Goal: Transaction & Acquisition: Purchase product/service

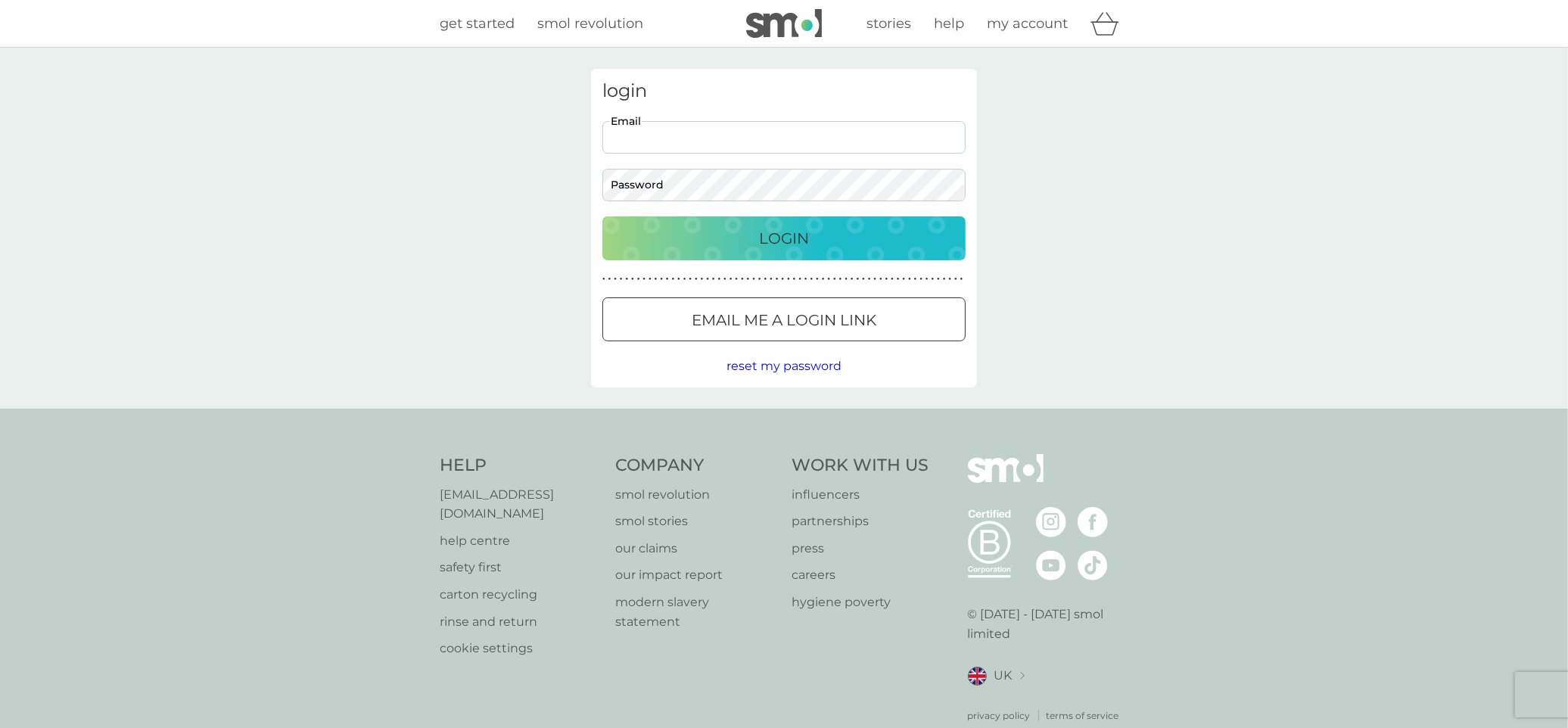
click at [647, 145] on input "Email" at bounding box center [783, 137] width 363 height 33
type input "[PERSON_NAME][EMAIL_ADDRESS][DOMAIN_NAME]"
click at [879, 239] on div "Login" at bounding box center [784, 238] width 333 height 24
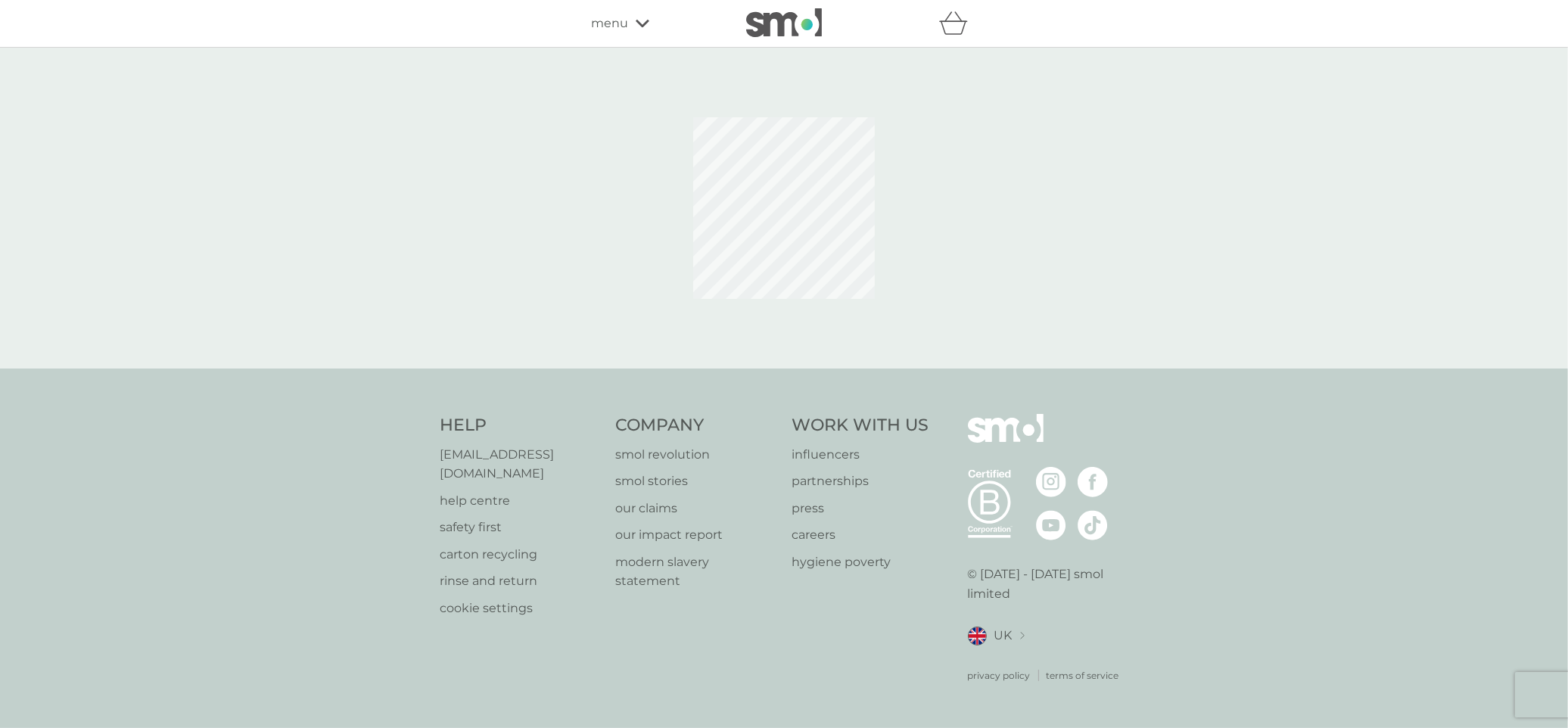
click at [609, 28] on span "menu" at bounding box center [609, 24] width 37 height 20
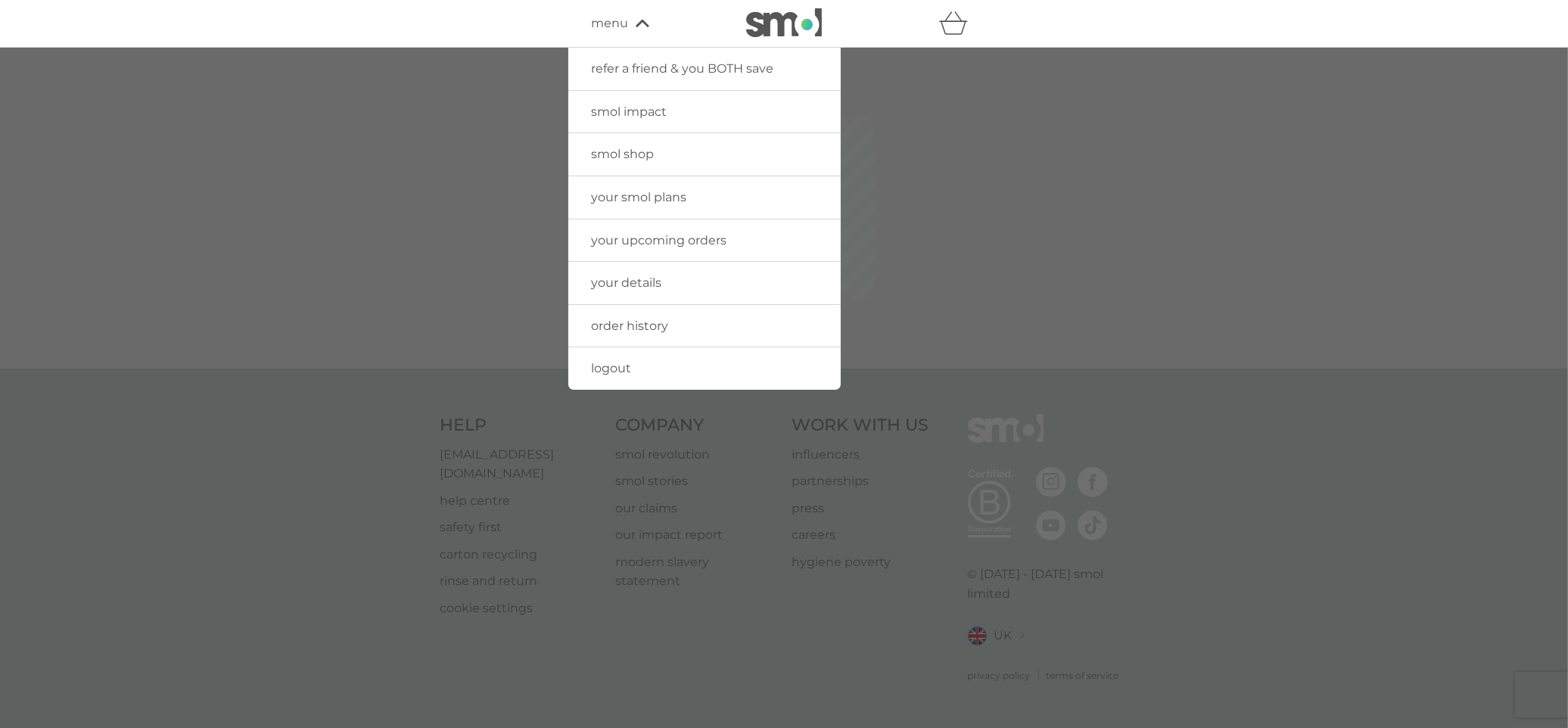
click at [633, 161] on span "smol shop" at bounding box center [622, 154] width 63 height 15
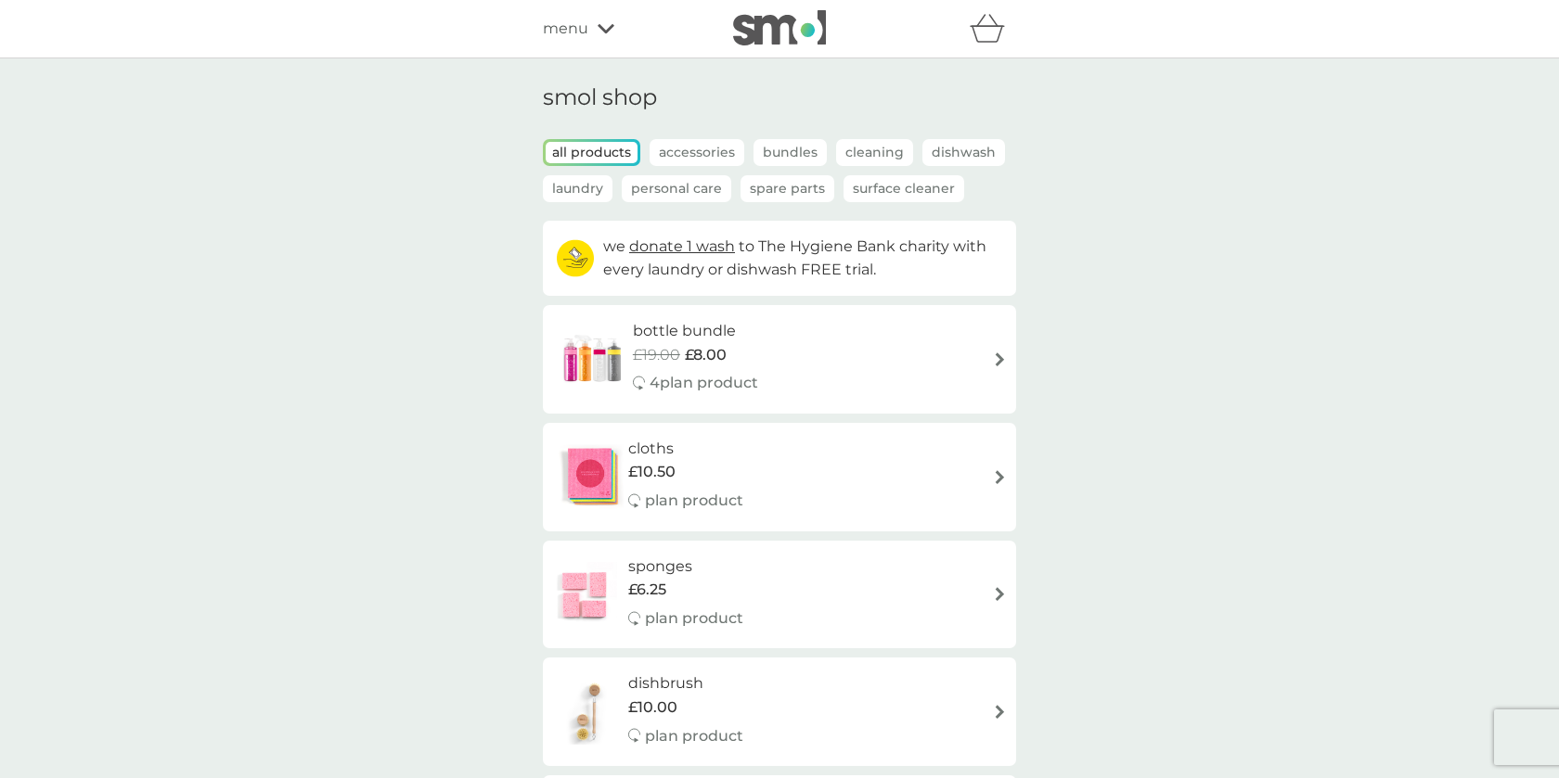
click at [865, 160] on p "Cleaning" at bounding box center [874, 152] width 77 height 27
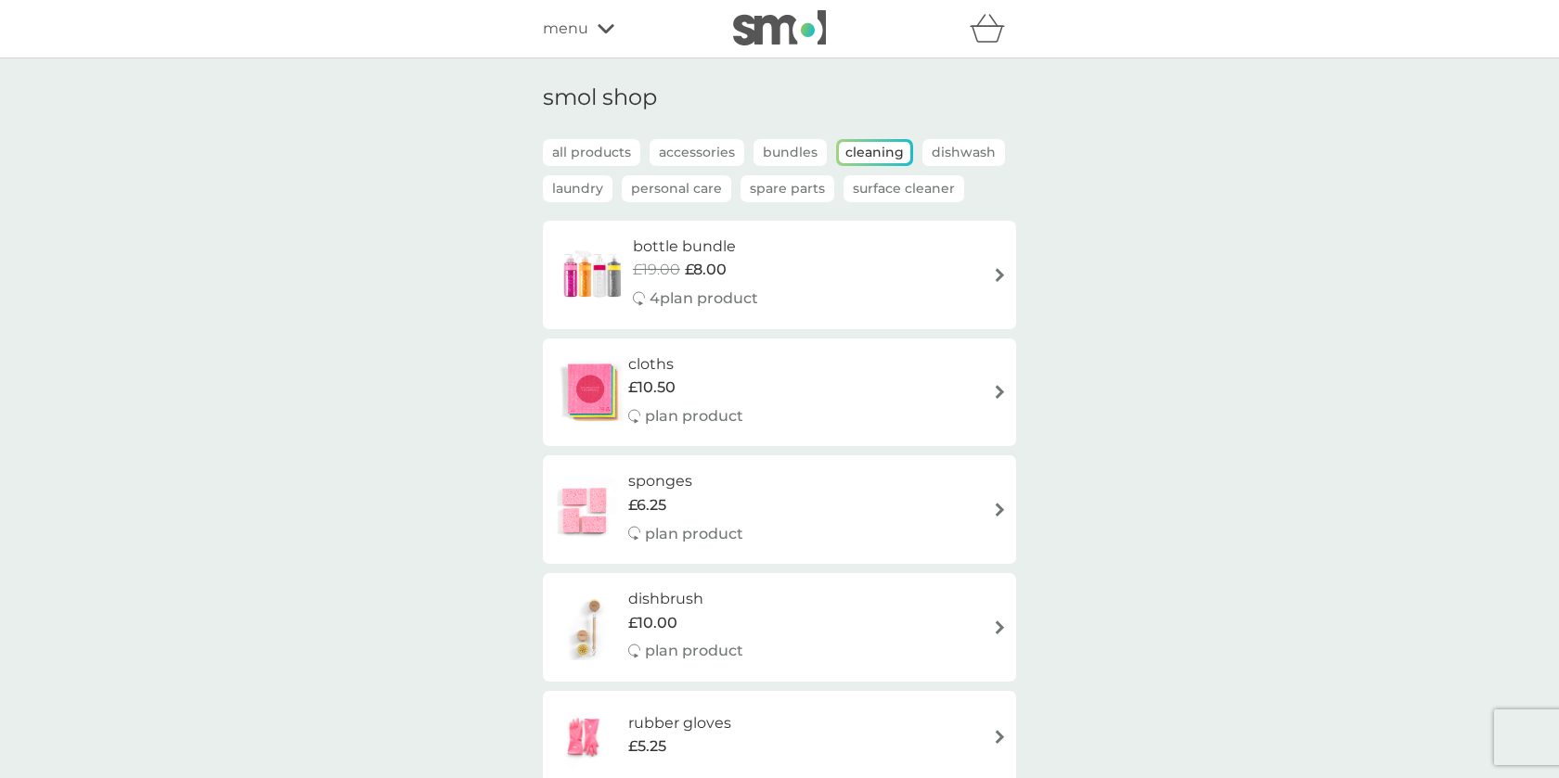
click at [605, 178] on p "Laundry" at bounding box center [578, 188] width 70 height 27
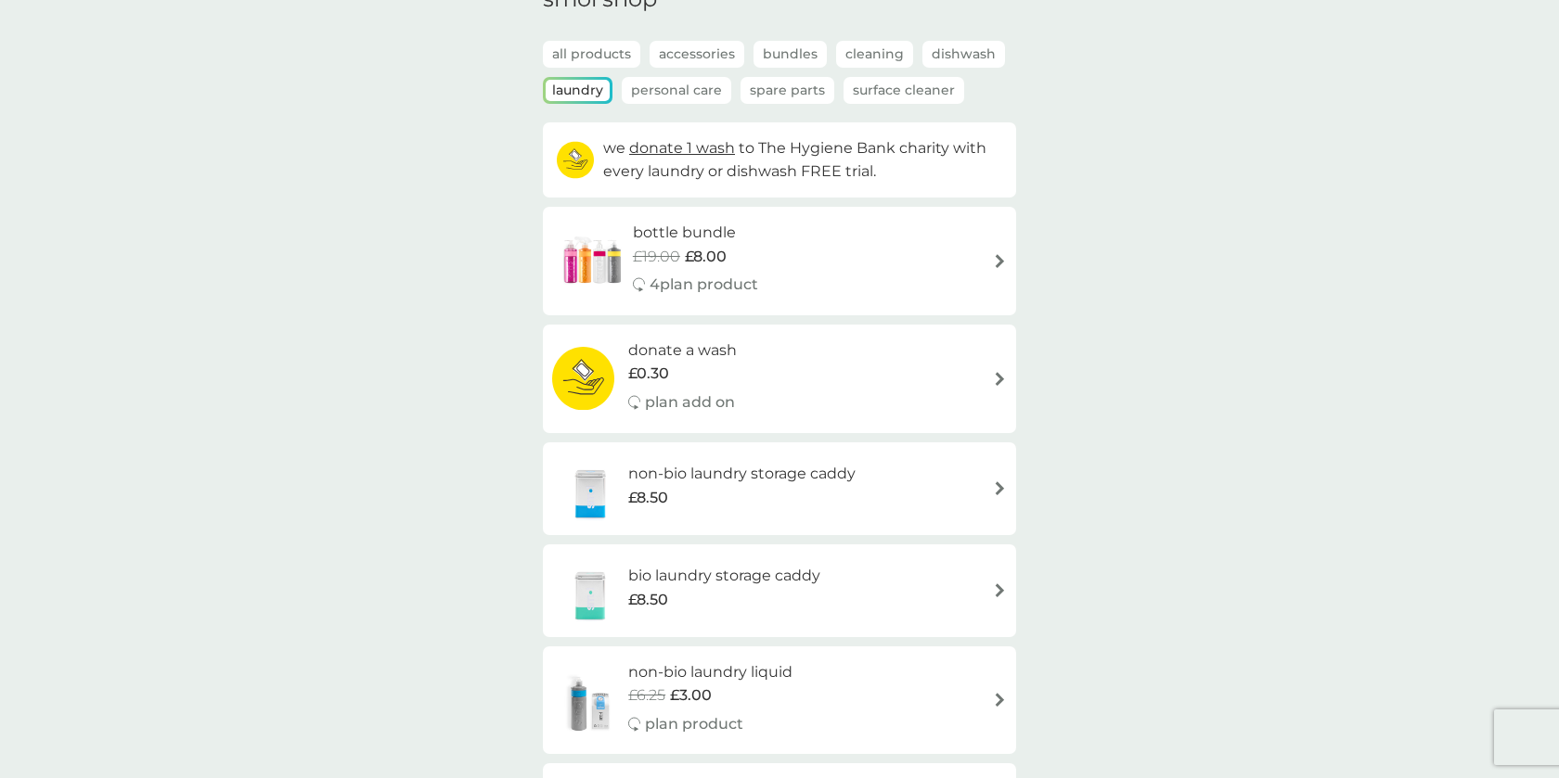
scroll to position [96, 0]
click at [1127, 413] on div "smol shop all products Accessories Bundles Cleaning Dishwash Laundry Personal C…" at bounding box center [779, 717] width 1559 height 1509
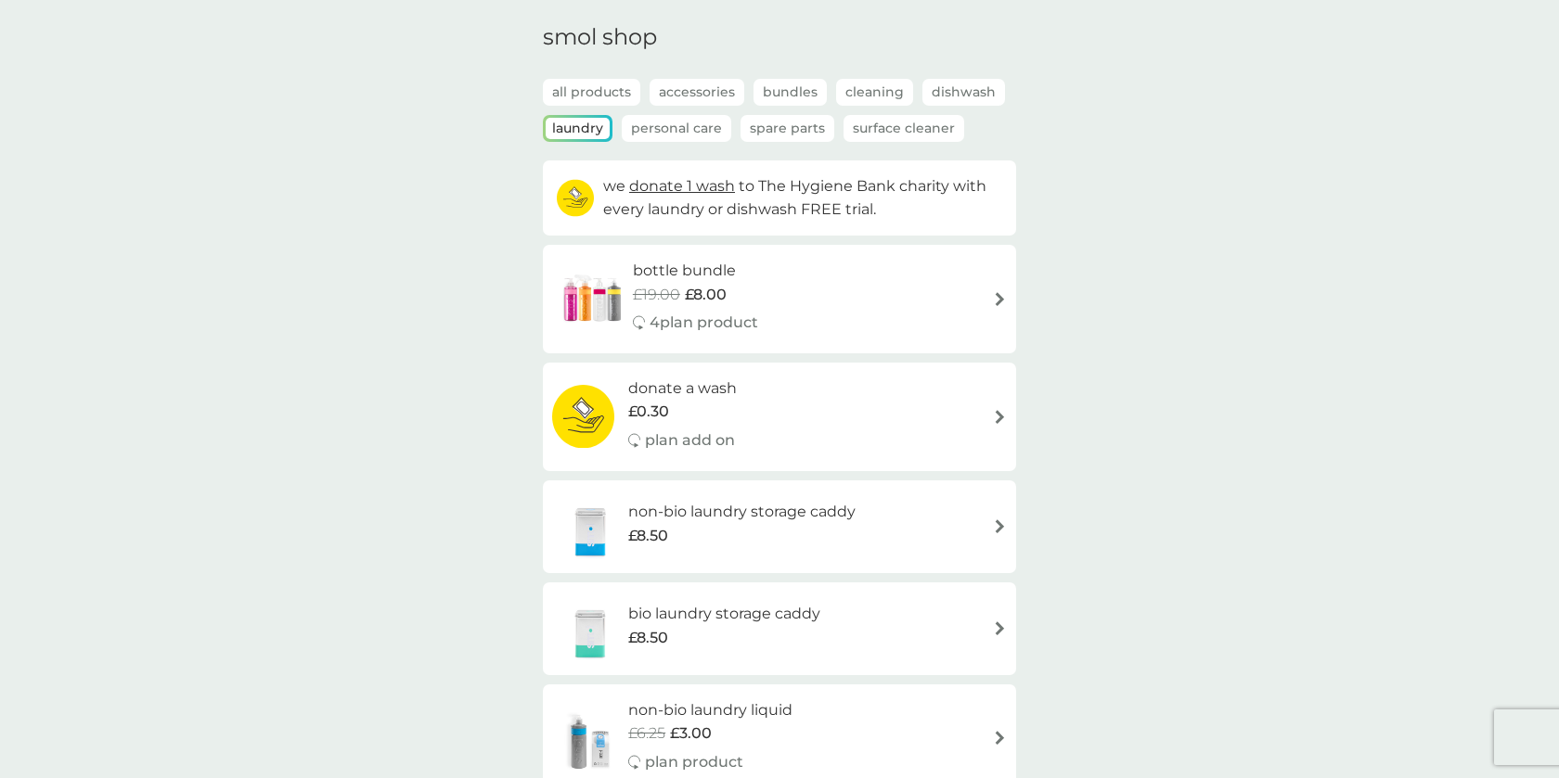
scroll to position [0, 0]
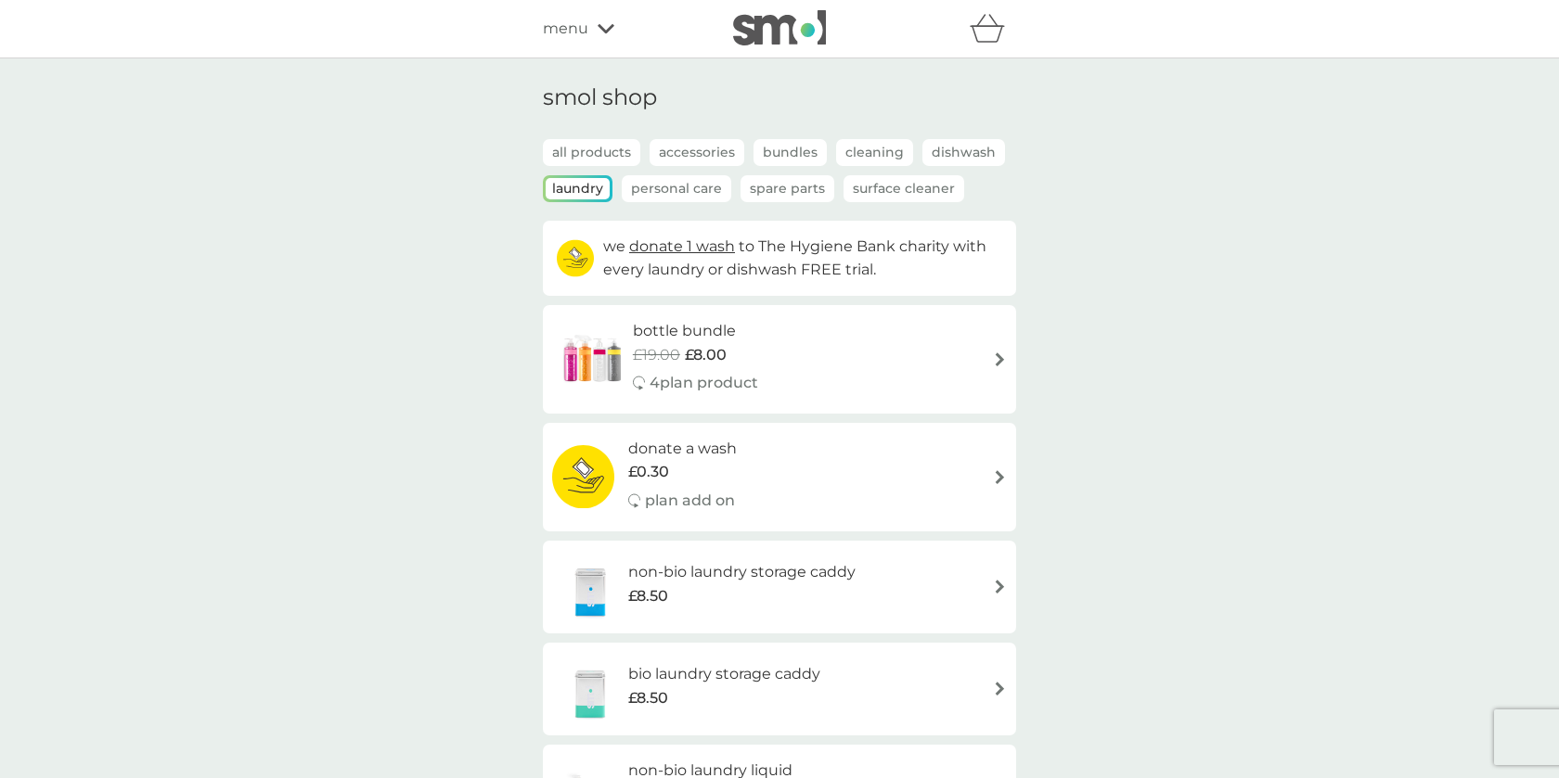
click at [905, 188] on p "Surface Cleaner" at bounding box center [903, 188] width 121 height 27
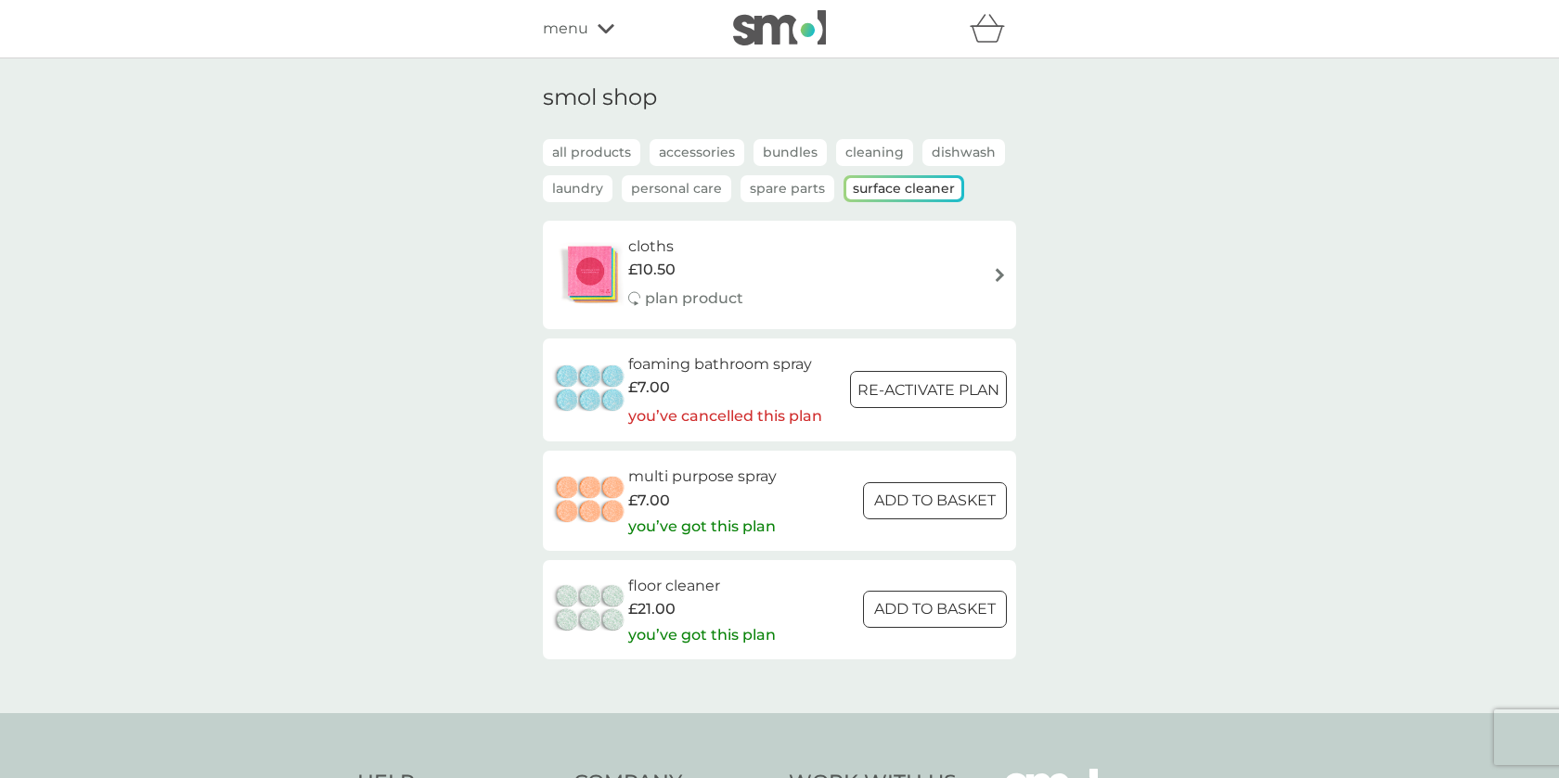
click at [755, 194] on p "Spare Parts" at bounding box center [787, 188] width 94 height 27
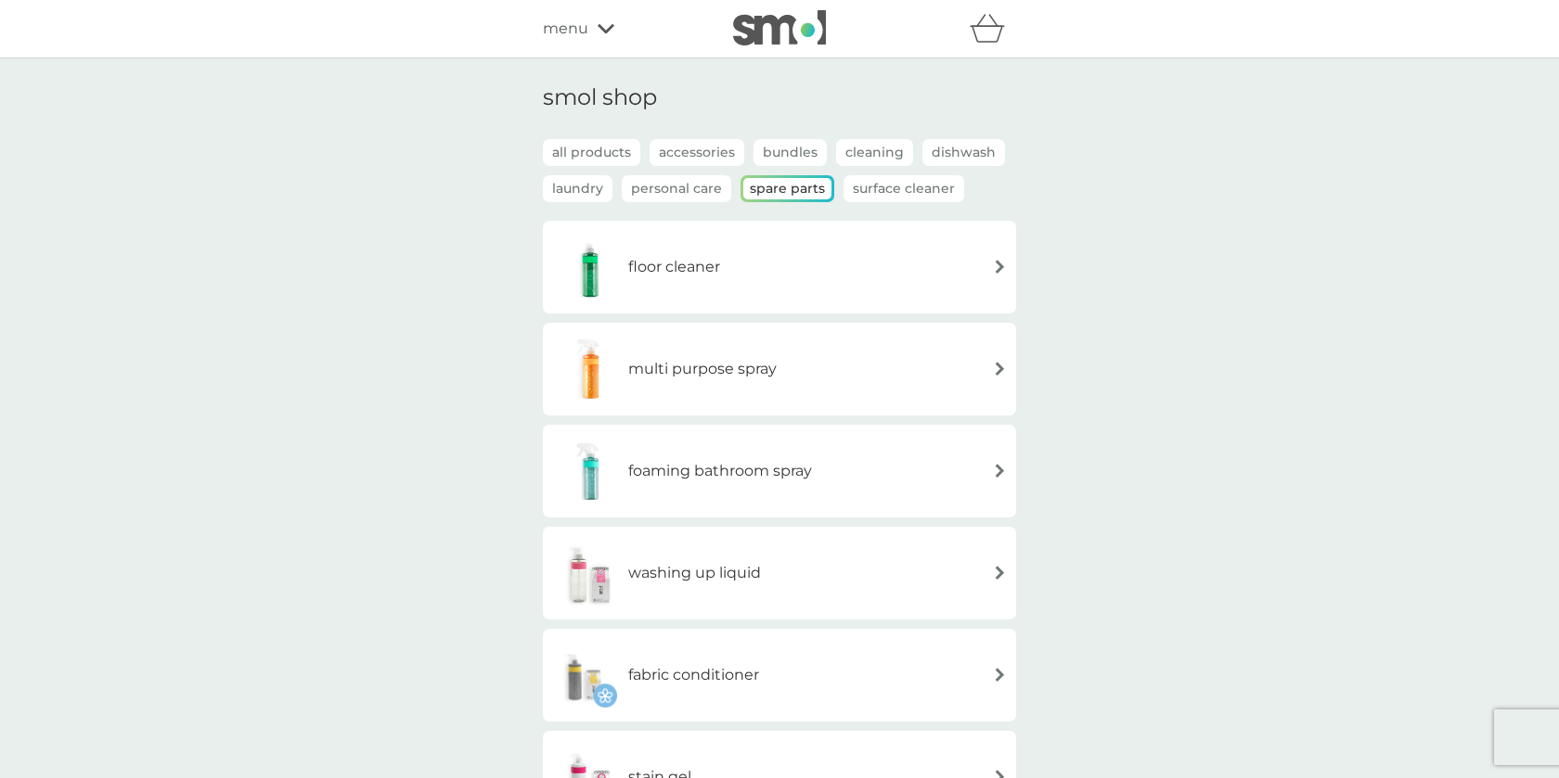
click at [659, 193] on p "Personal Care" at bounding box center [676, 188] width 109 height 27
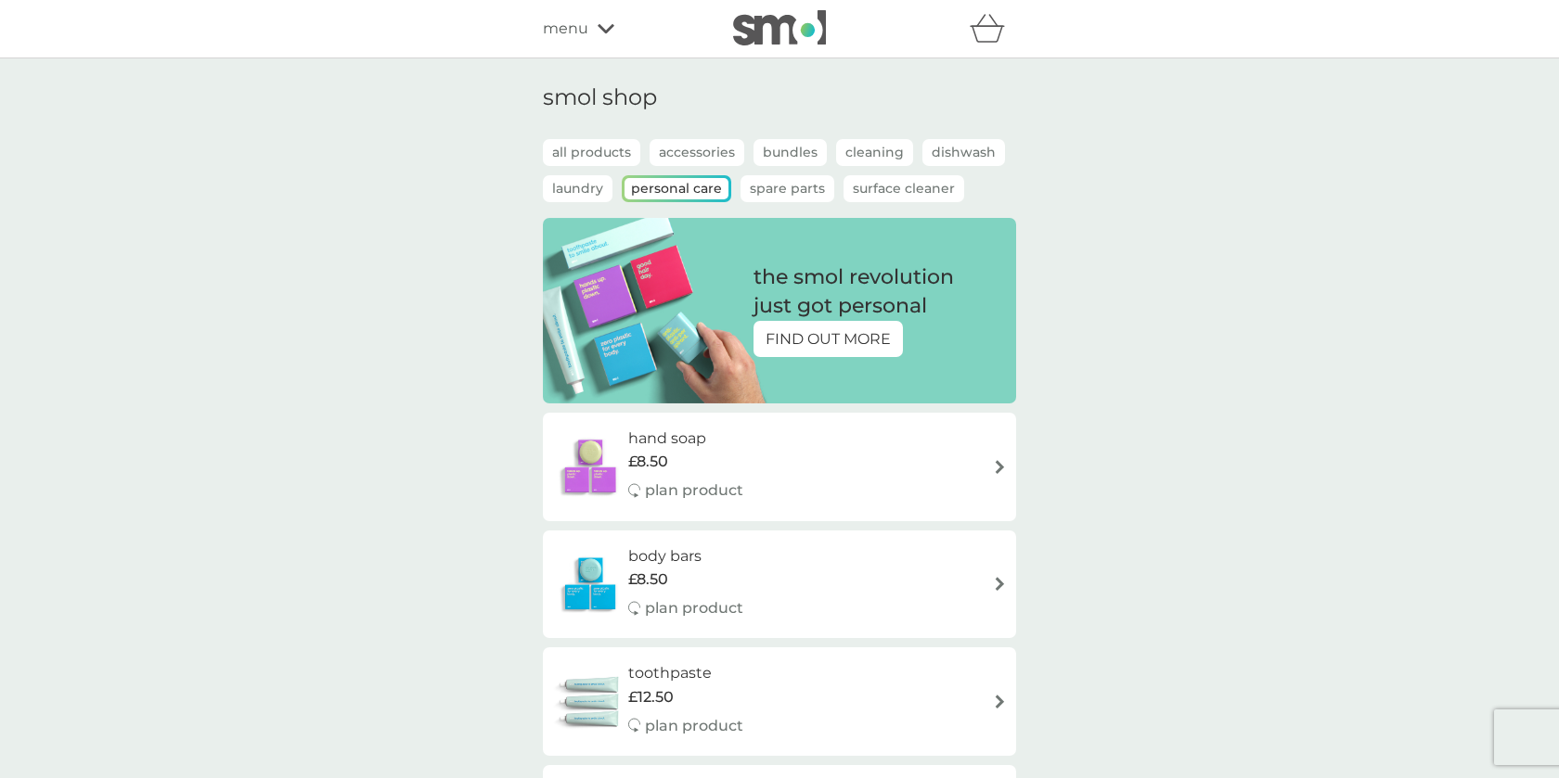
click at [580, 191] on p "Laundry" at bounding box center [578, 188] width 70 height 27
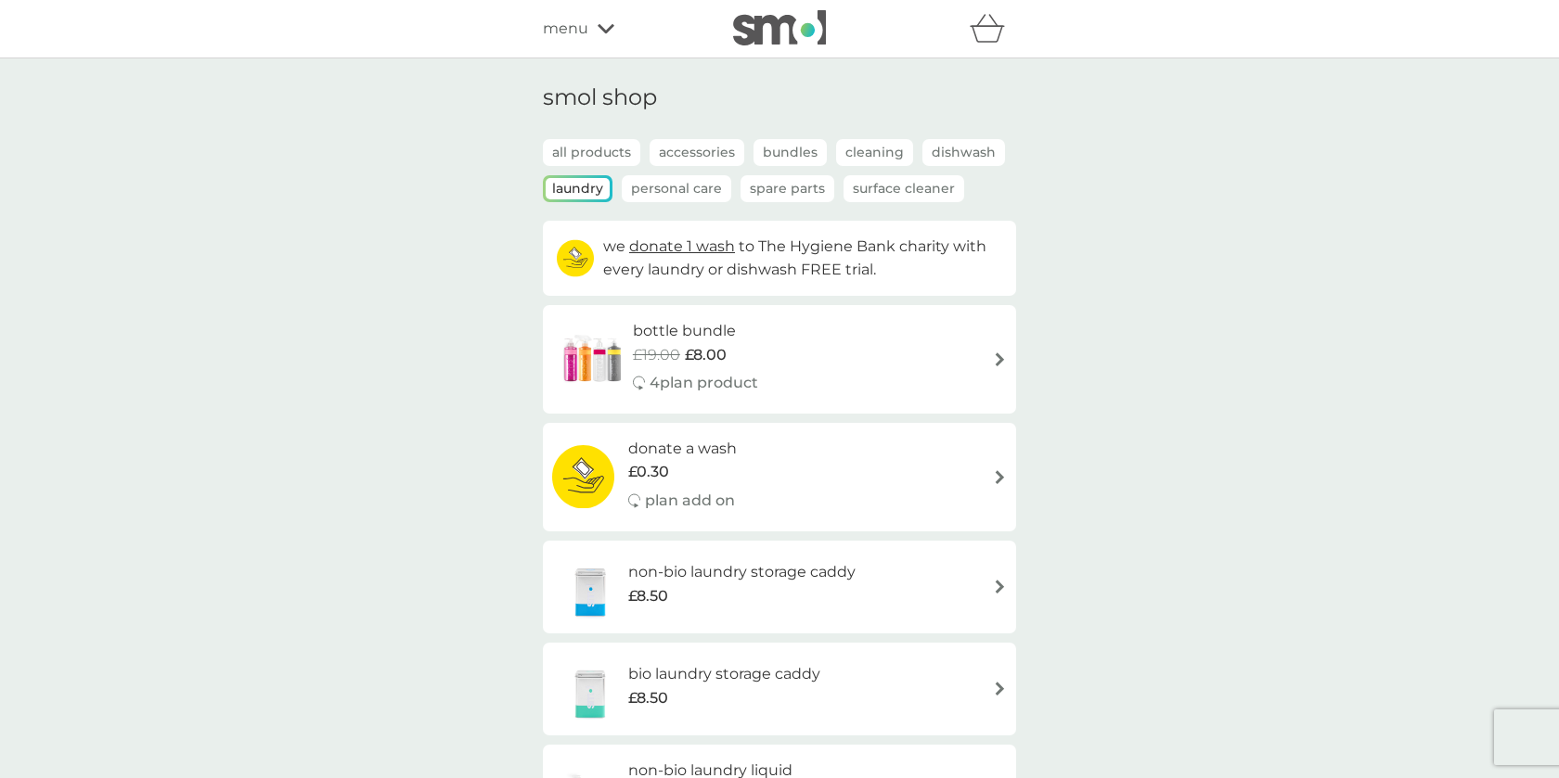
click at [603, 150] on p "all products" at bounding box center [591, 152] width 97 height 27
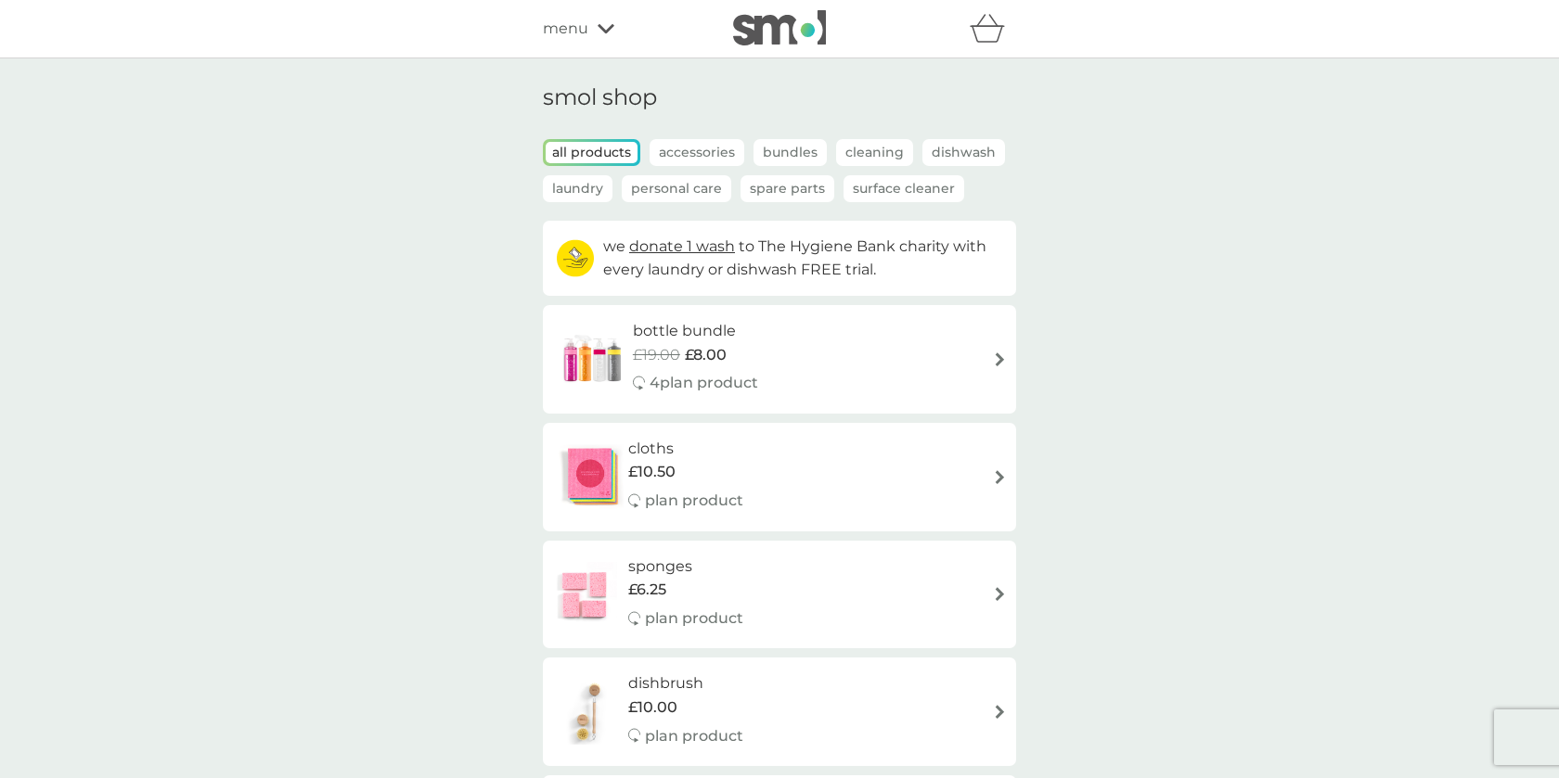
click at [576, 188] on p "Laundry" at bounding box center [578, 188] width 70 height 27
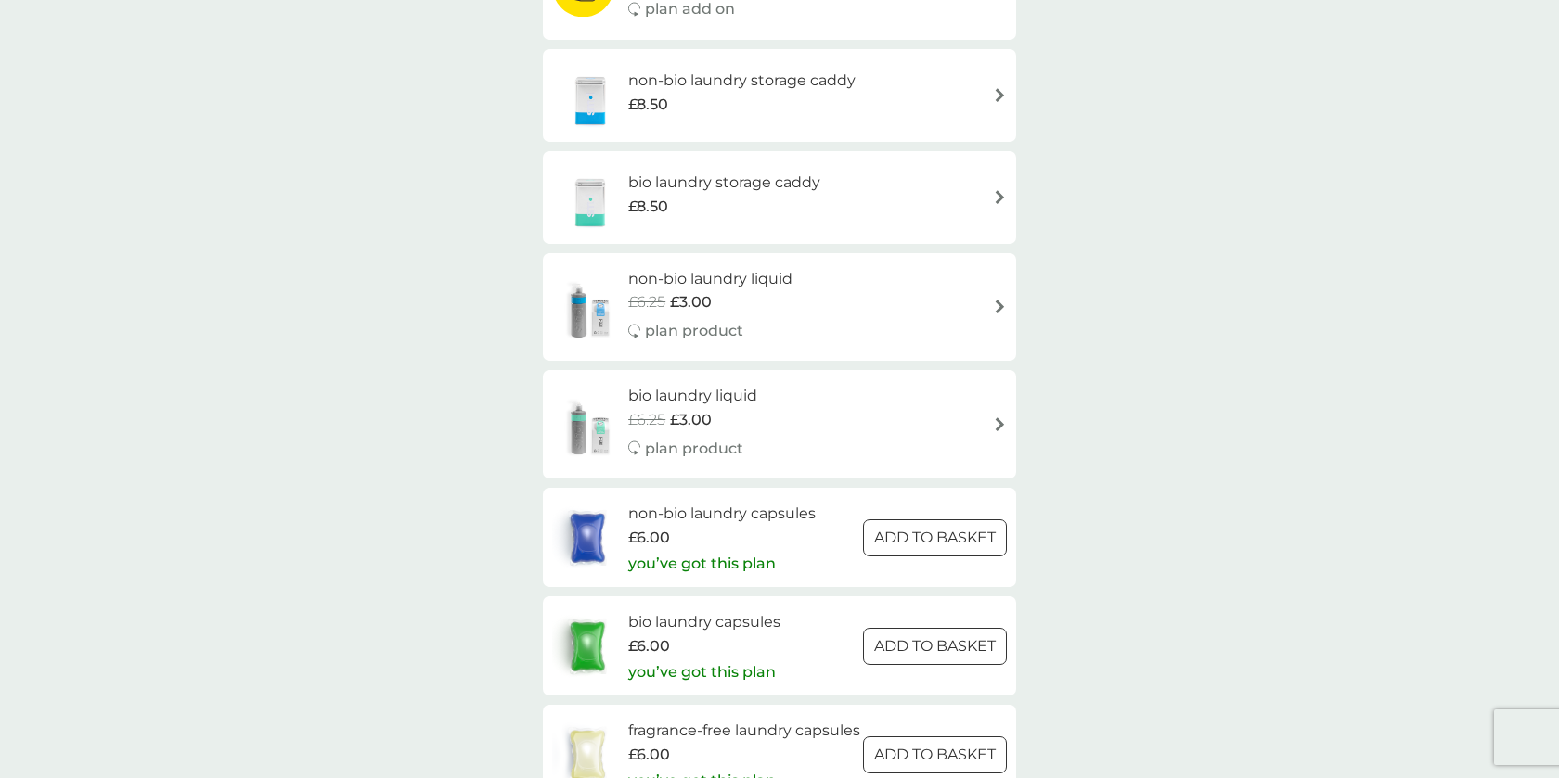
scroll to position [493, 0]
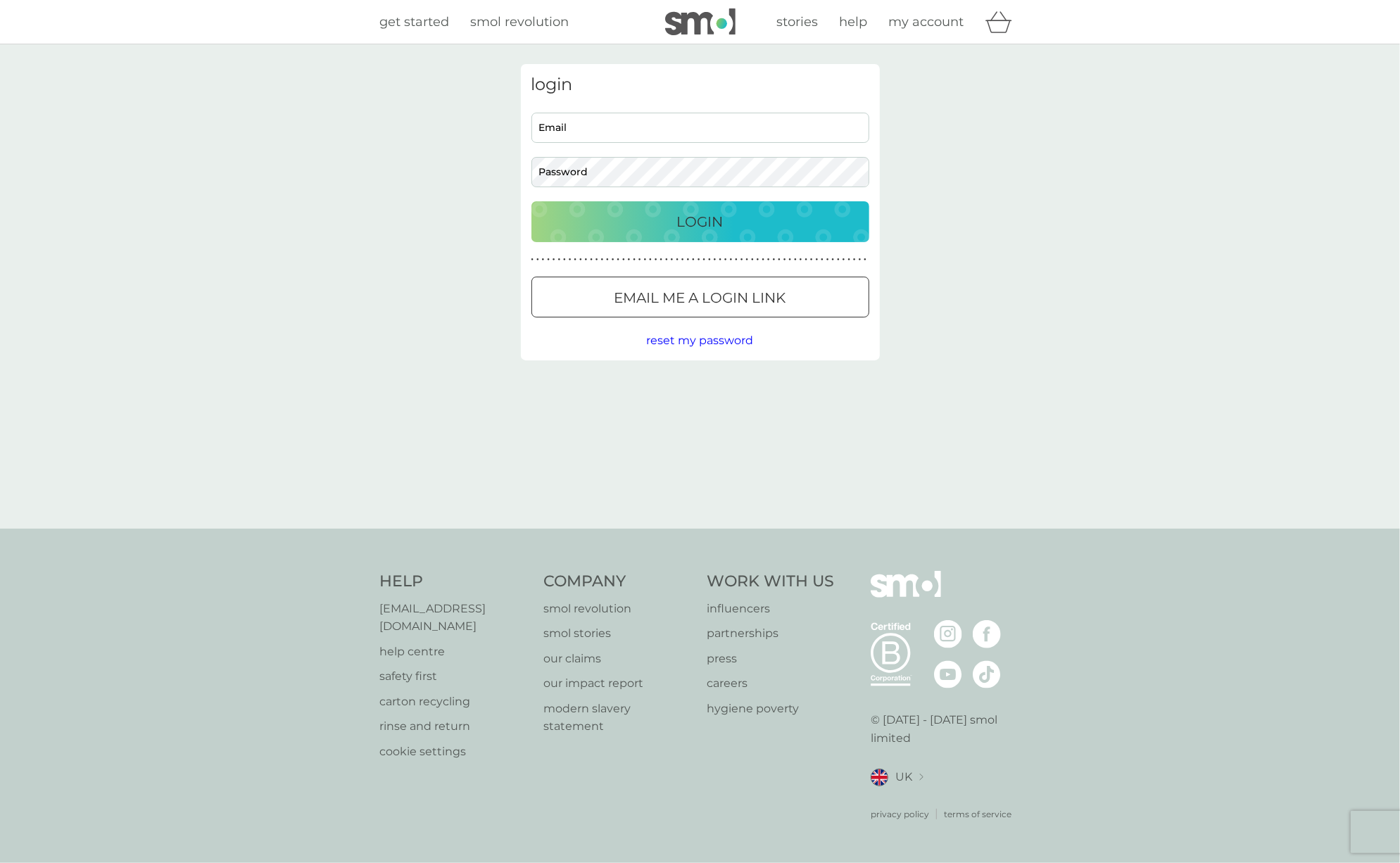
click at [617, 133] on input "Email" at bounding box center [700, 128] width 338 height 30
type input "devisree+1re@smolproducts.com"
click at [730, 222] on div "Login" at bounding box center [700, 222] width 310 height 23
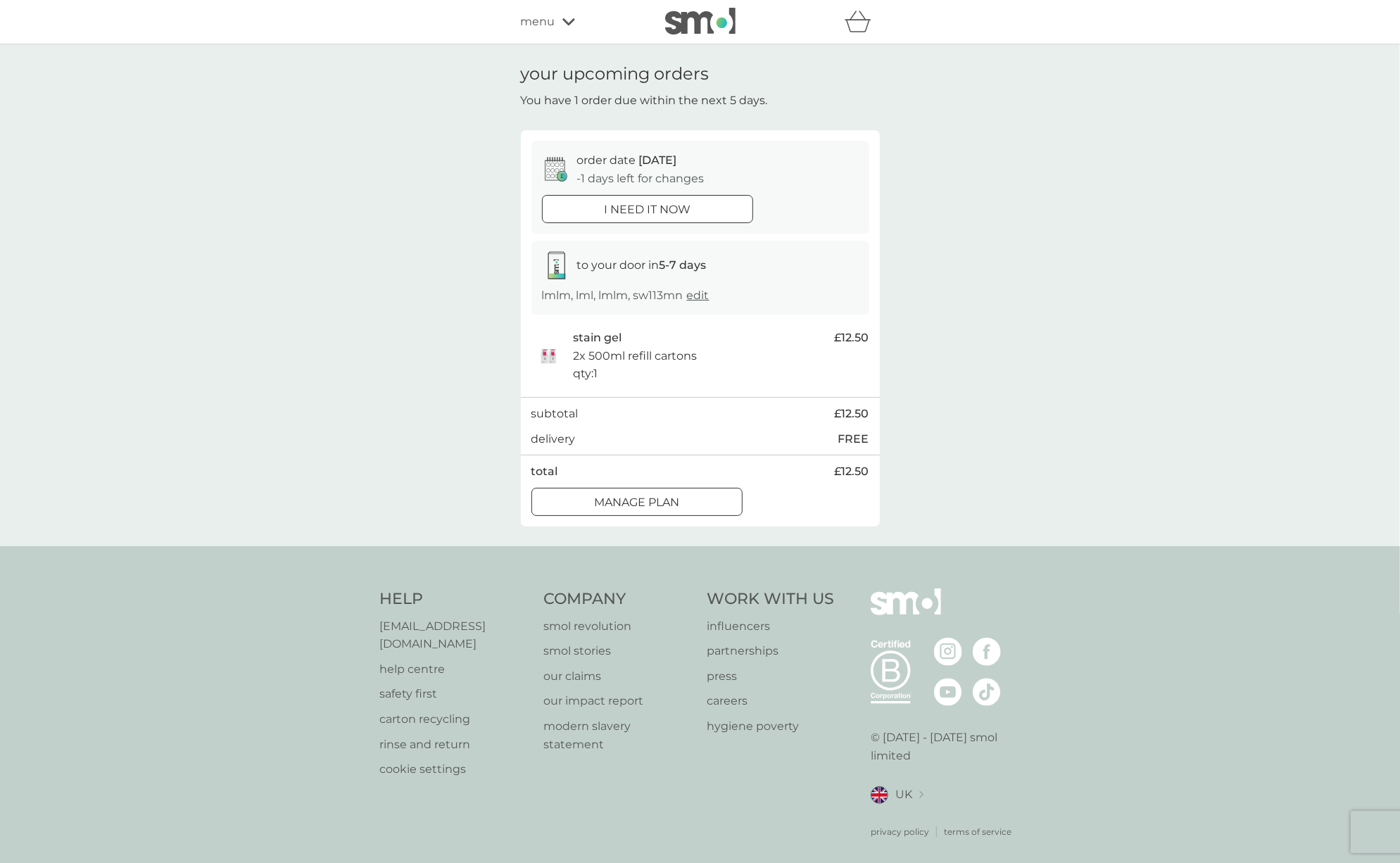
click at [546, 17] on span "menu" at bounding box center [538, 22] width 34 height 18
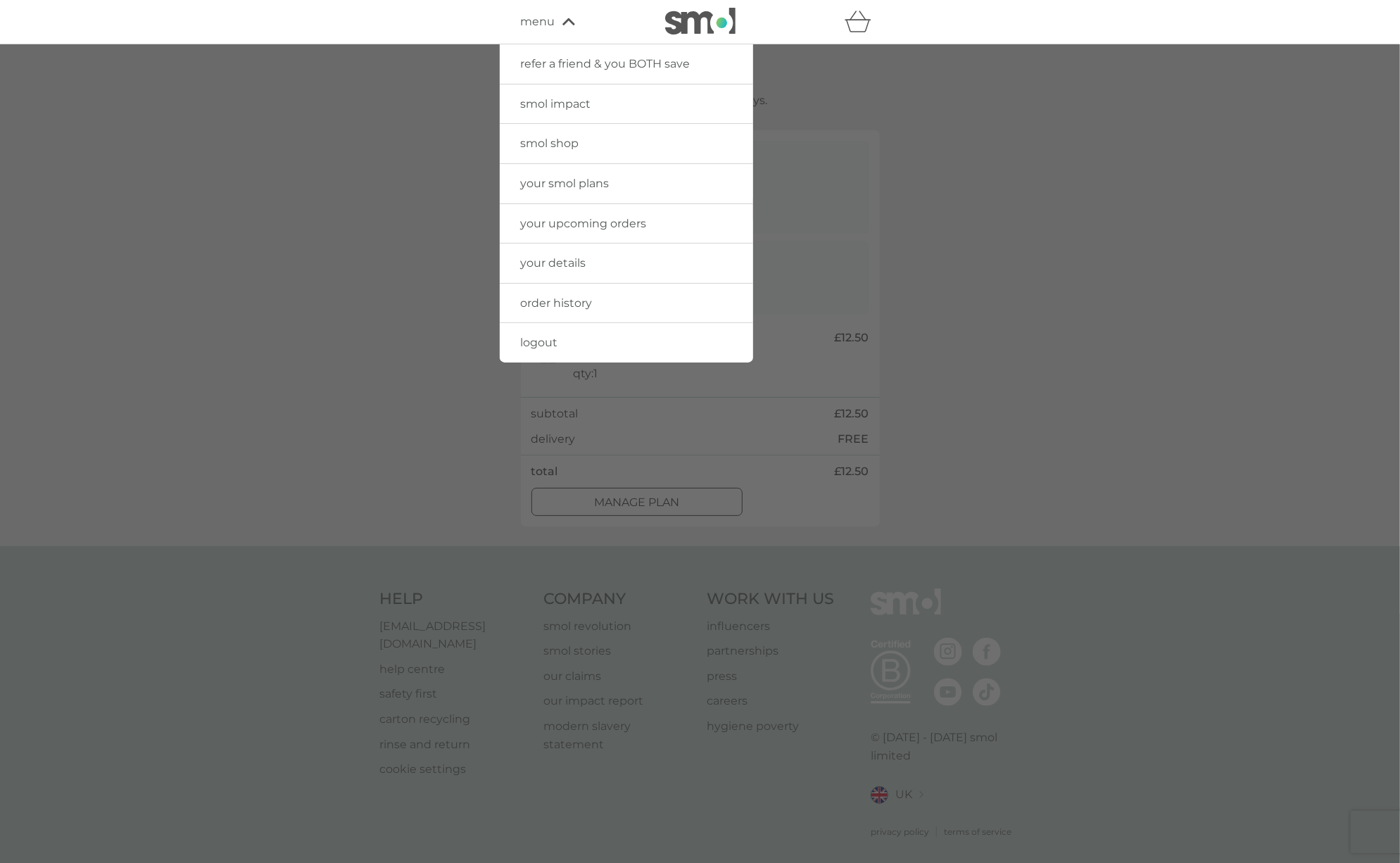
click at [539, 157] on link "smol shop" at bounding box center [627, 143] width 253 height 39
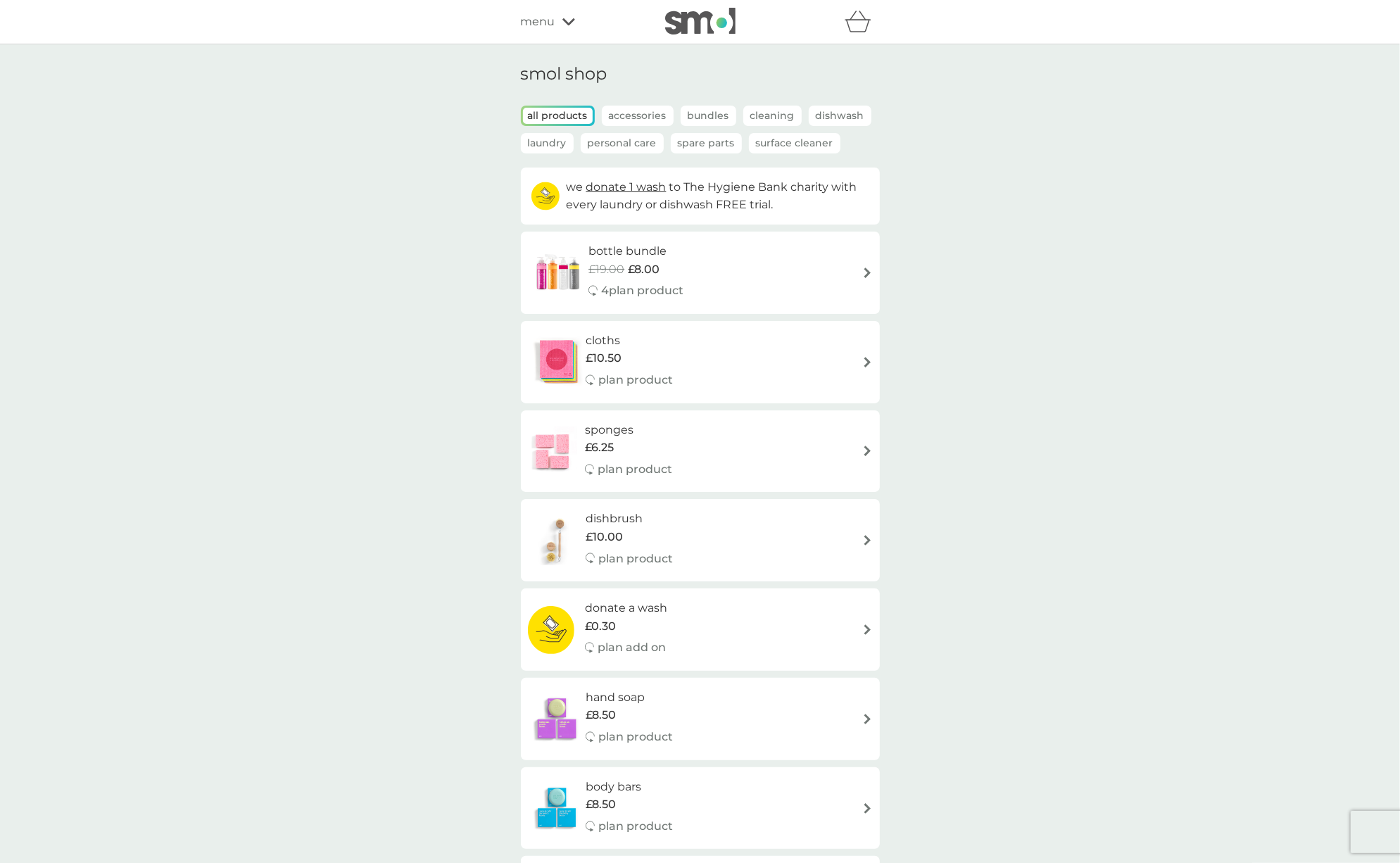
click at [549, 143] on p "Laundry" at bounding box center [548, 143] width 53 height 20
